Goal: Navigation & Orientation: Find specific page/section

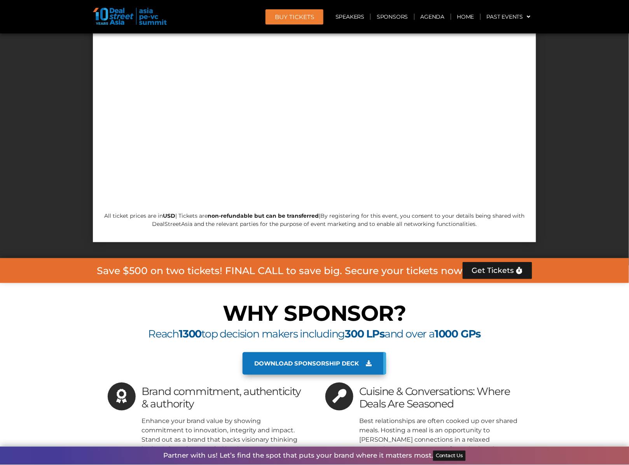
scroll to position [7650, 0]
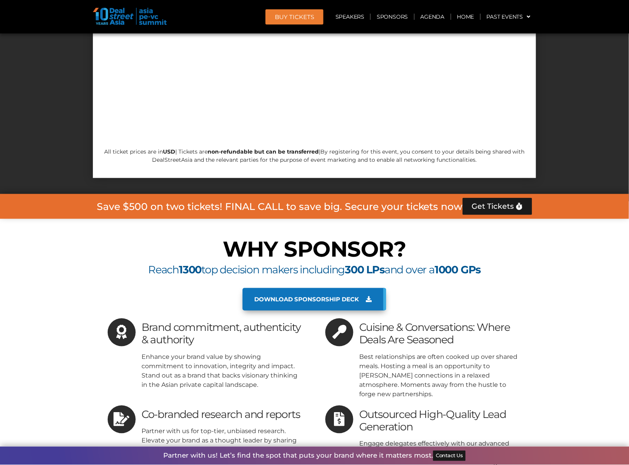
click at [442, 458] on span "Contact Us" at bounding box center [449, 455] width 27 height 5
click at [193, 352] on p "Enhance your brand value by showing commitment to innovation, integrity and imp…" at bounding box center [222, 370] width 162 height 37
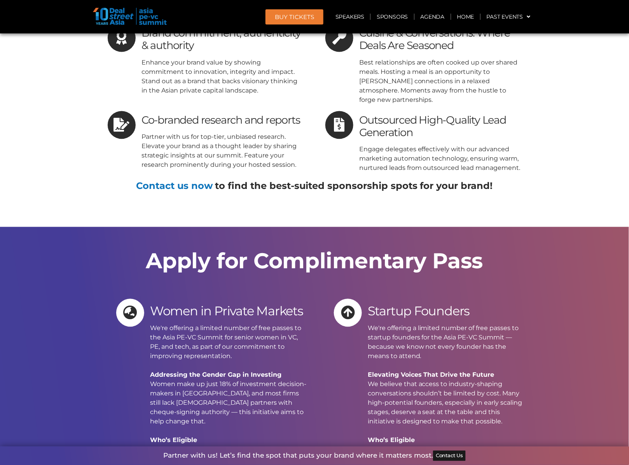
scroll to position [7990, 0]
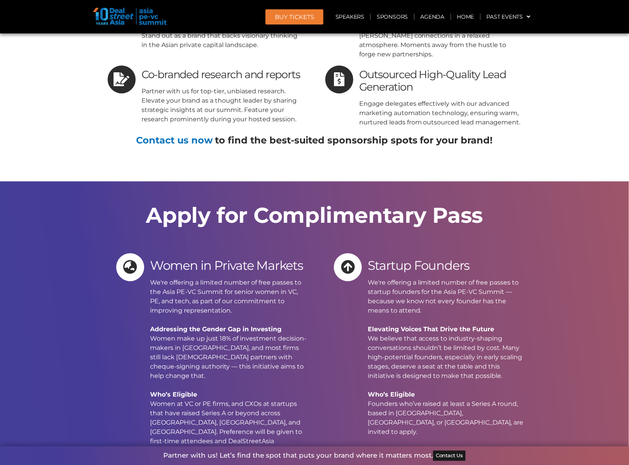
click at [98, 249] on div "Women in Private Markets We're offering a limited number of free passes to the …" at bounding box center [206, 406] width 218 height 314
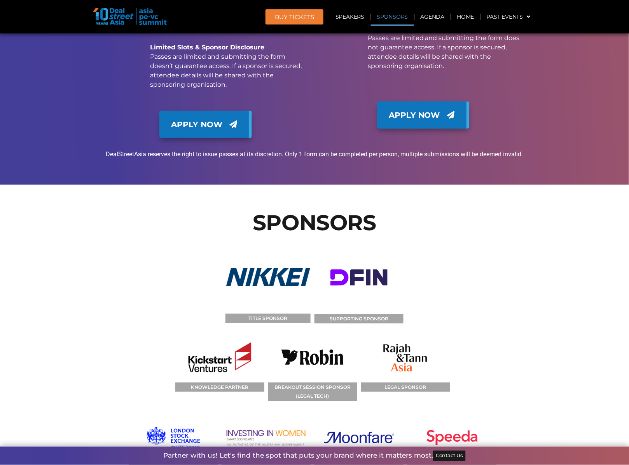
scroll to position [8427, 0]
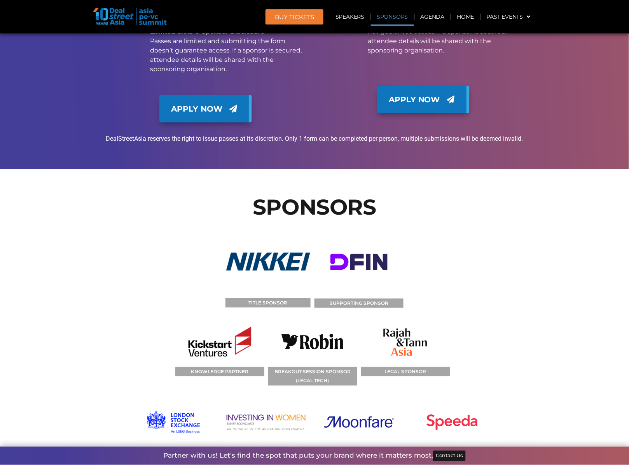
click at [80, 260] on section "SPONSORS TITLE SPONSOR SUPPORTING SPONSOR KNOWLEDGE PARTNER BREAKOUT SESSION SP…" at bounding box center [314, 427] width 629 height 517
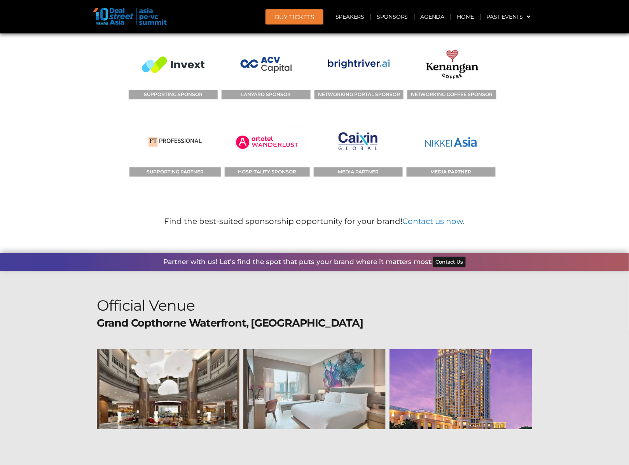
scroll to position [8864, 0]
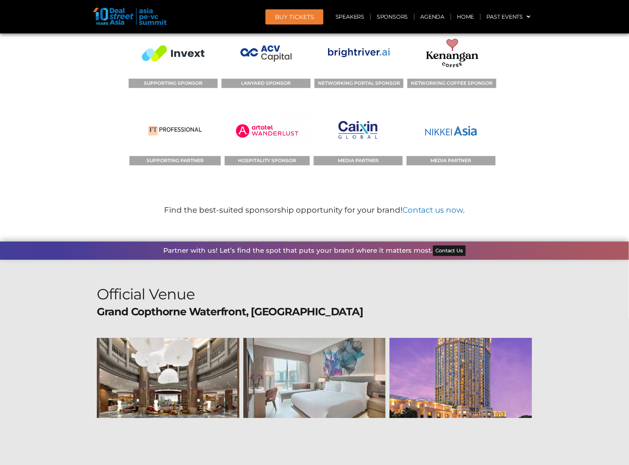
drag, startPoint x: 24, startPoint y: 210, endPoint x: 32, endPoint y: 210, distance: 8.2
click at [24, 260] on section "Official Venue [GEOGRAPHIC_DATA], [GEOGRAPHIC_DATA] [STREET_ADDRESS]" at bounding box center [314, 425] width 629 height 330
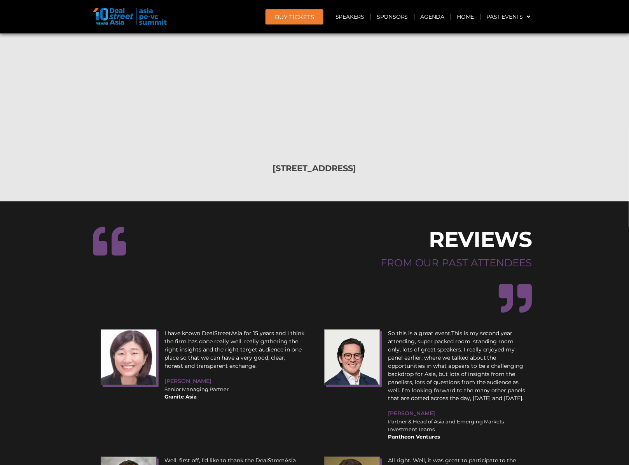
scroll to position [9253, 0]
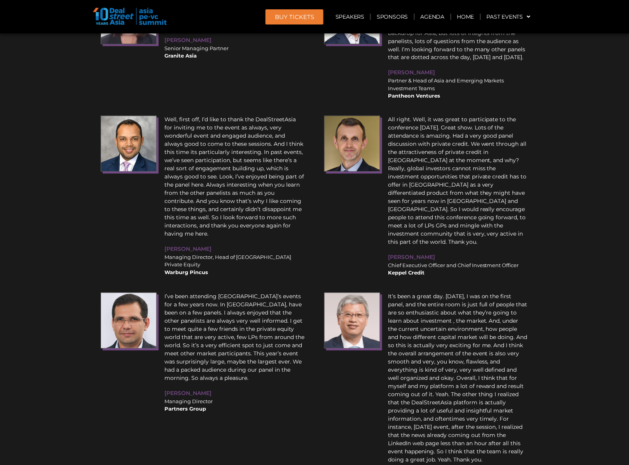
scroll to position [9641, 0]
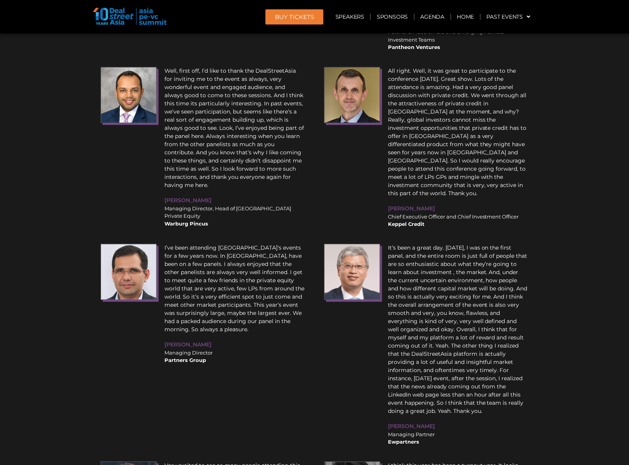
click at [41, 112] on section "REVIEWS FROM OUR PAST ATTENDEES I have known DealStreetAsia for 15 years and I …" at bounding box center [314, 256] width 629 height 888
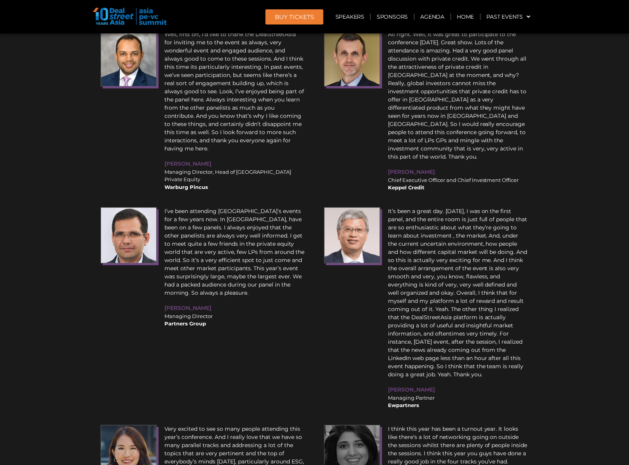
scroll to position [9659, 0]
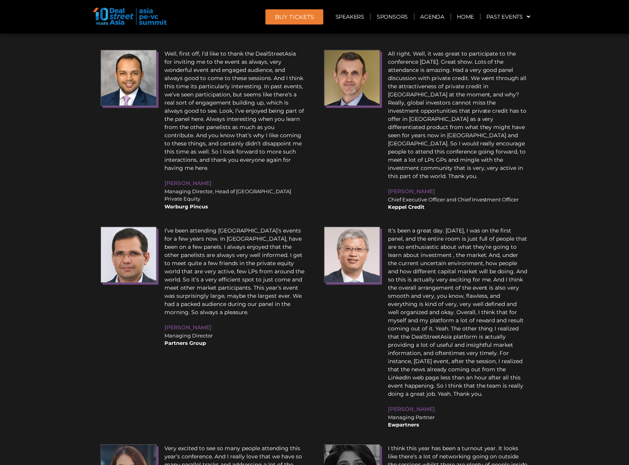
click at [63, 166] on section "REVIEWS FROM OUR PAST ATTENDEES I have known DealStreetAsia for 15 years and I …" at bounding box center [314, 238] width 629 height 888
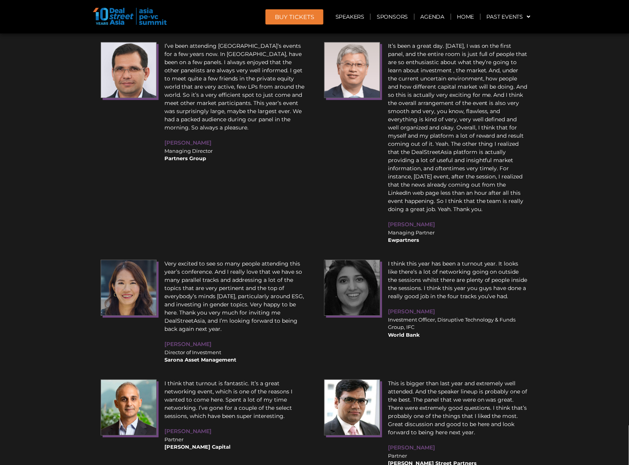
scroll to position [9853, 0]
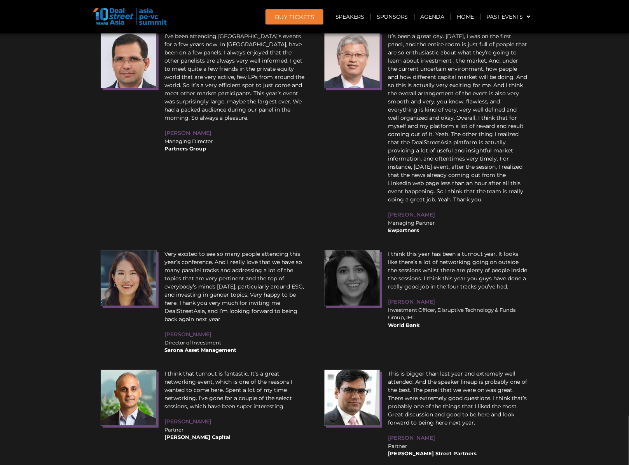
click at [82, 247] on section "REVIEWS FROM OUR PAST ATTENDEES I have known DealStreetAsia for 15 years and I …" at bounding box center [314, 44] width 629 height 888
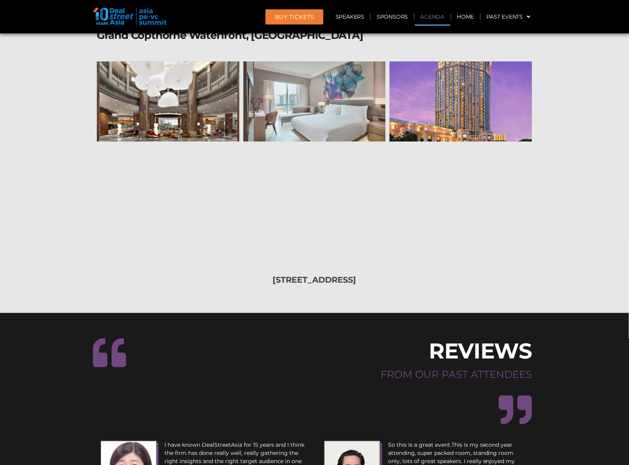
scroll to position [9139, 0]
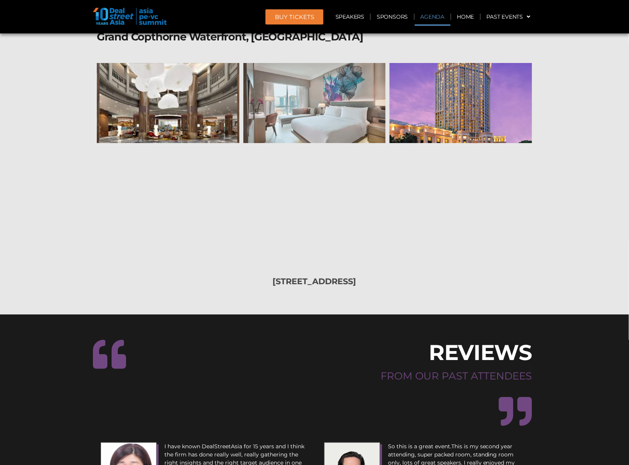
click at [427, 20] on link "Agenda" at bounding box center [433, 17] width 36 height 18
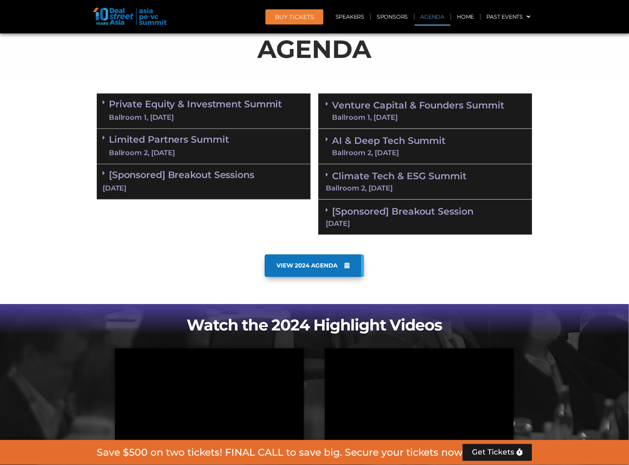
scroll to position [406, 0]
